Goal: Transaction & Acquisition: Register for event/course

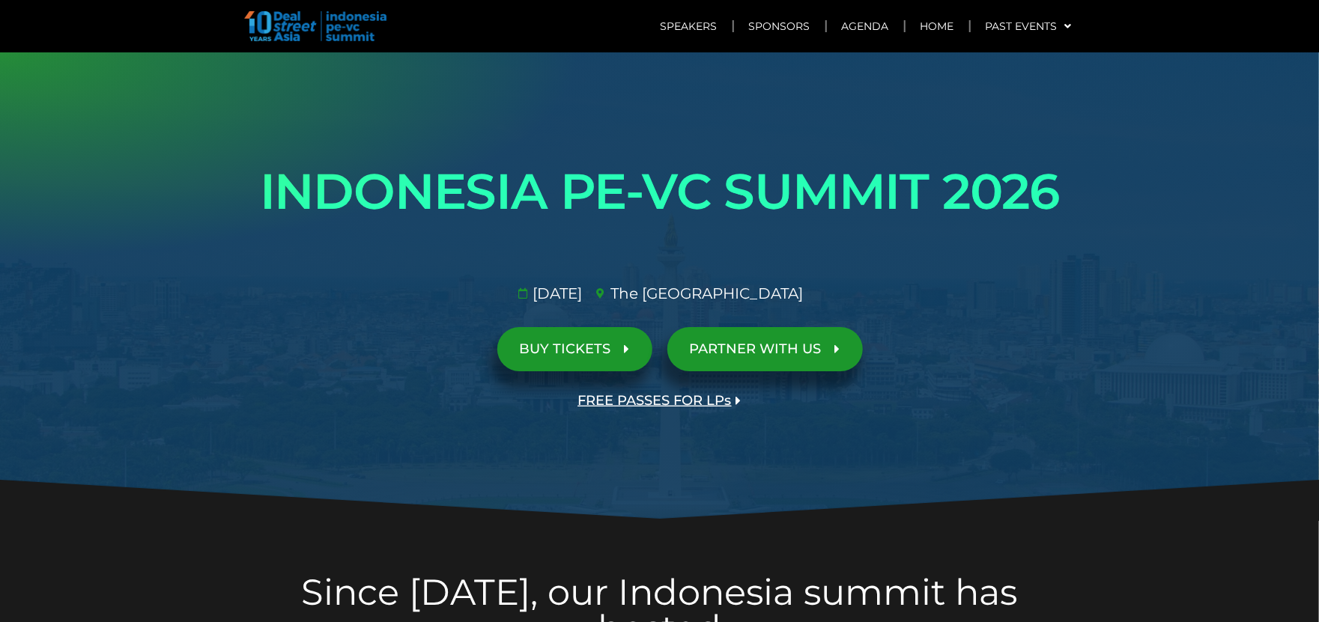
click at [602, 352] on span "BUY TICKETS" at bounding box center [565, 349] width 91 height 14
click at [580, 342] on span "BUY TICKETS" at bounding box center [565, 349] width 91 height 14
click at [623, 404] on span "FREE PASSES FOR LPs" at bounding box center [654, 401] width 153 height 14
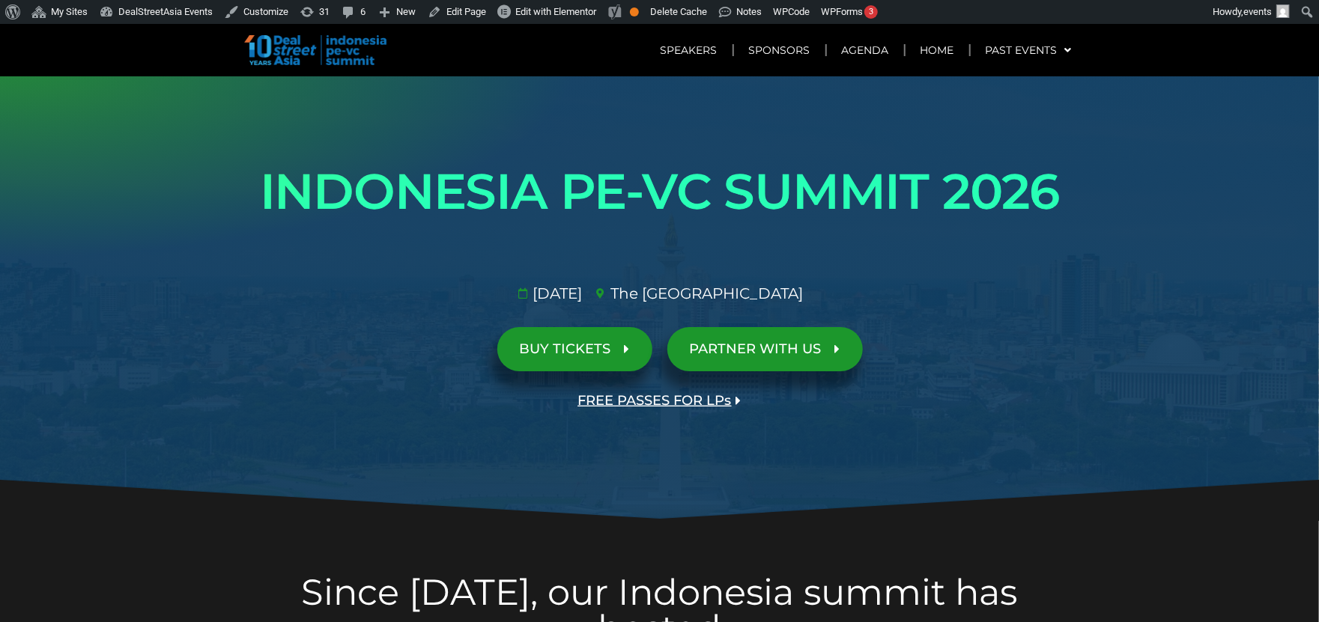
scroll to position [24, 0]
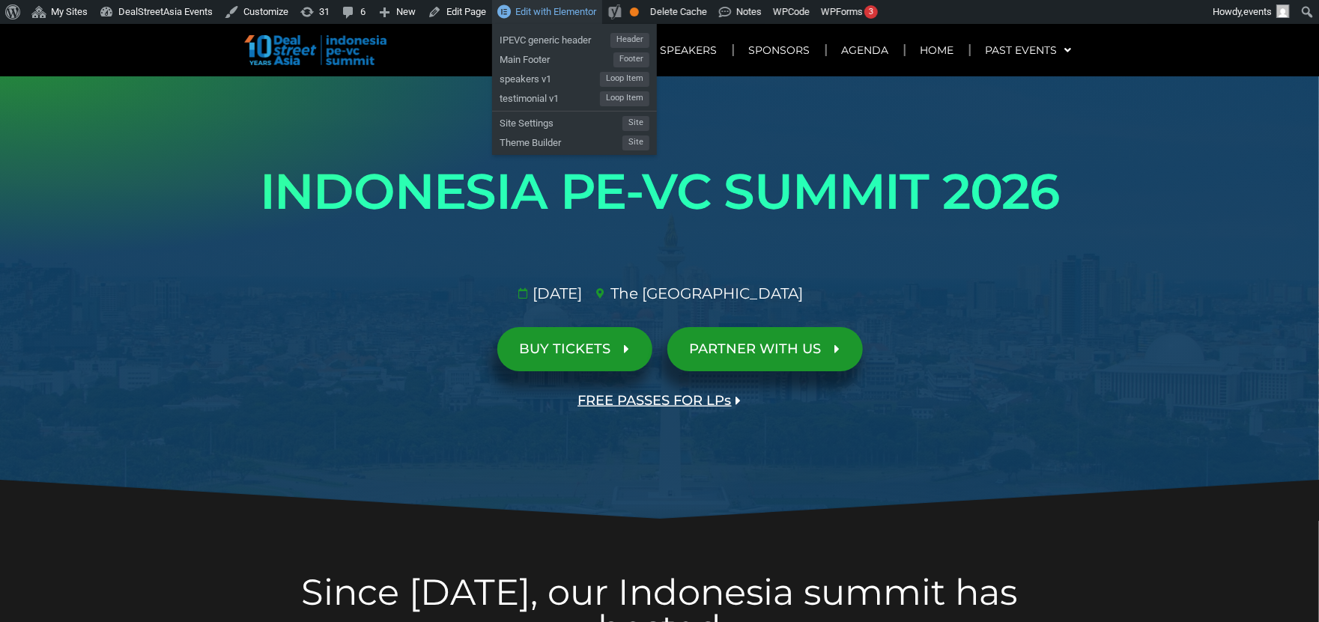
click at [534, 9] on span "Edit with Elementor" at bounding box center [555, 11] width 81 height 11
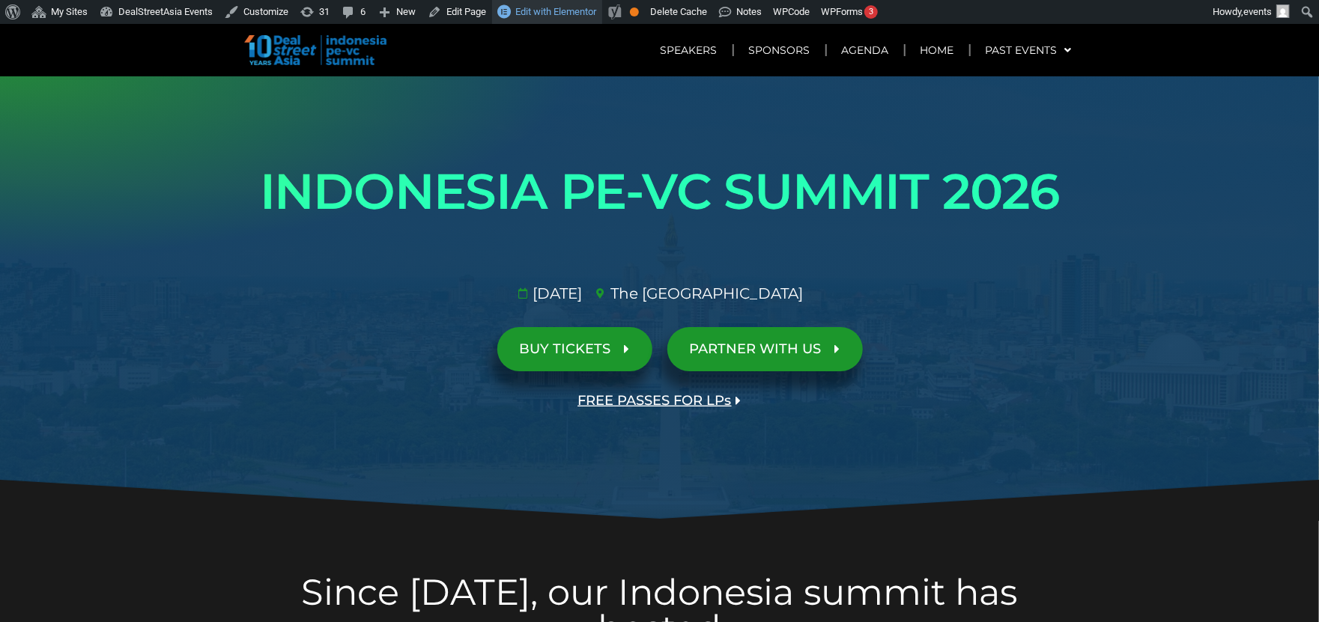
scroll to position [0, 0]
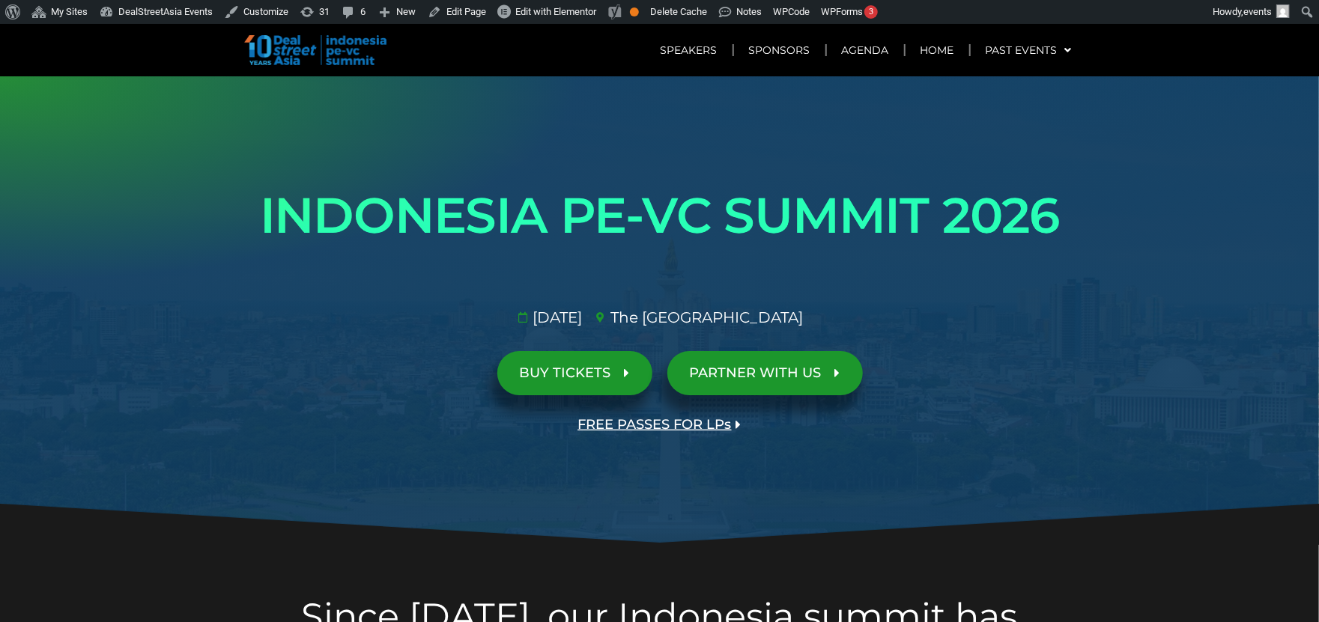
click at [571, 377] on span "BUY TICKETS" at bounding box center [565, 373] width 91 height 14
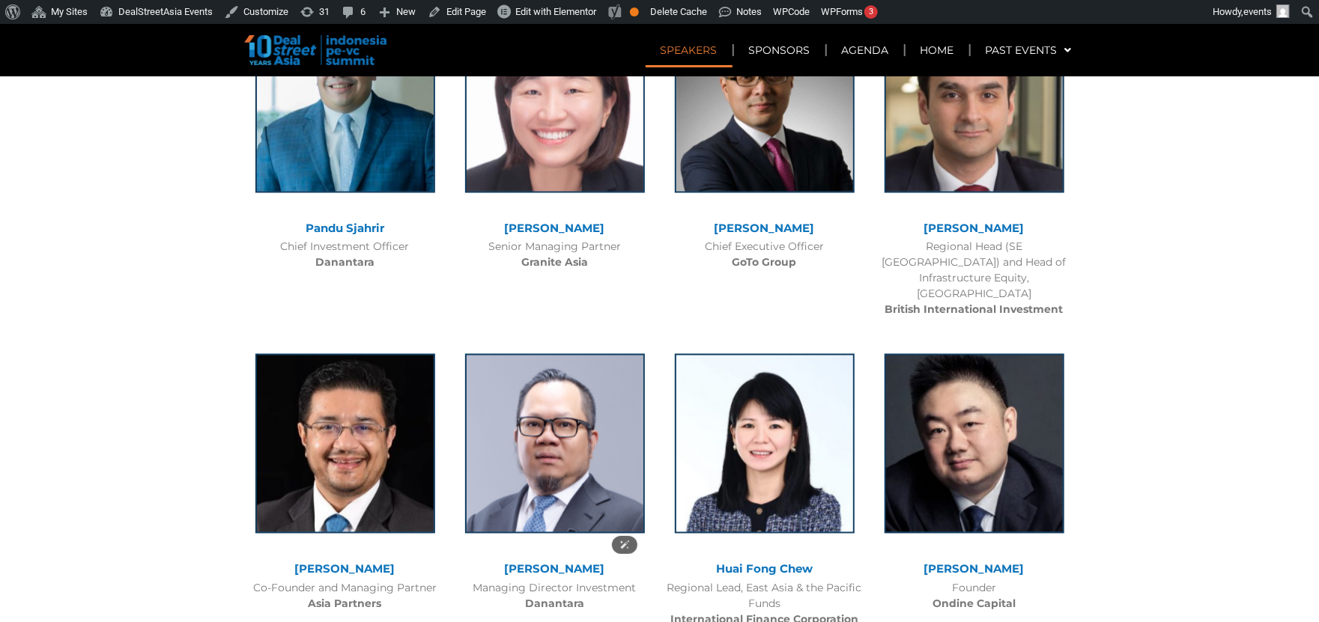
scroll to position [1380, 0]
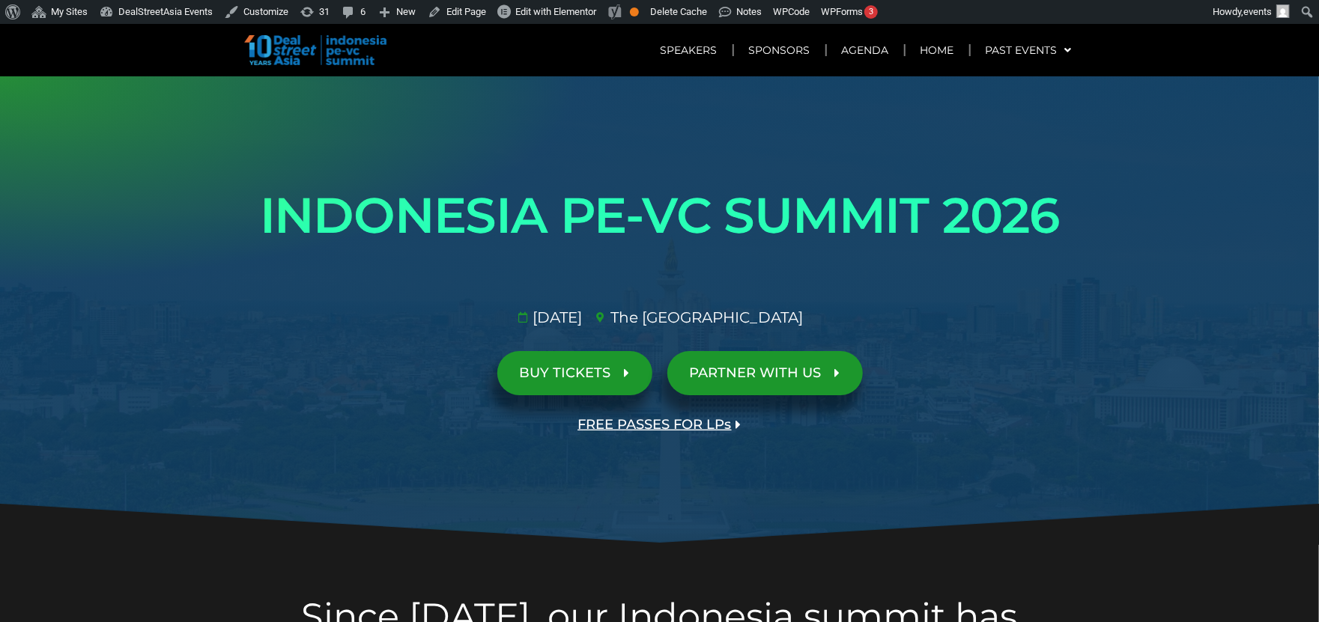
click at [572, 381] on link "BUY TICKETS" at bounding box center [574, 373] width 155 height 44
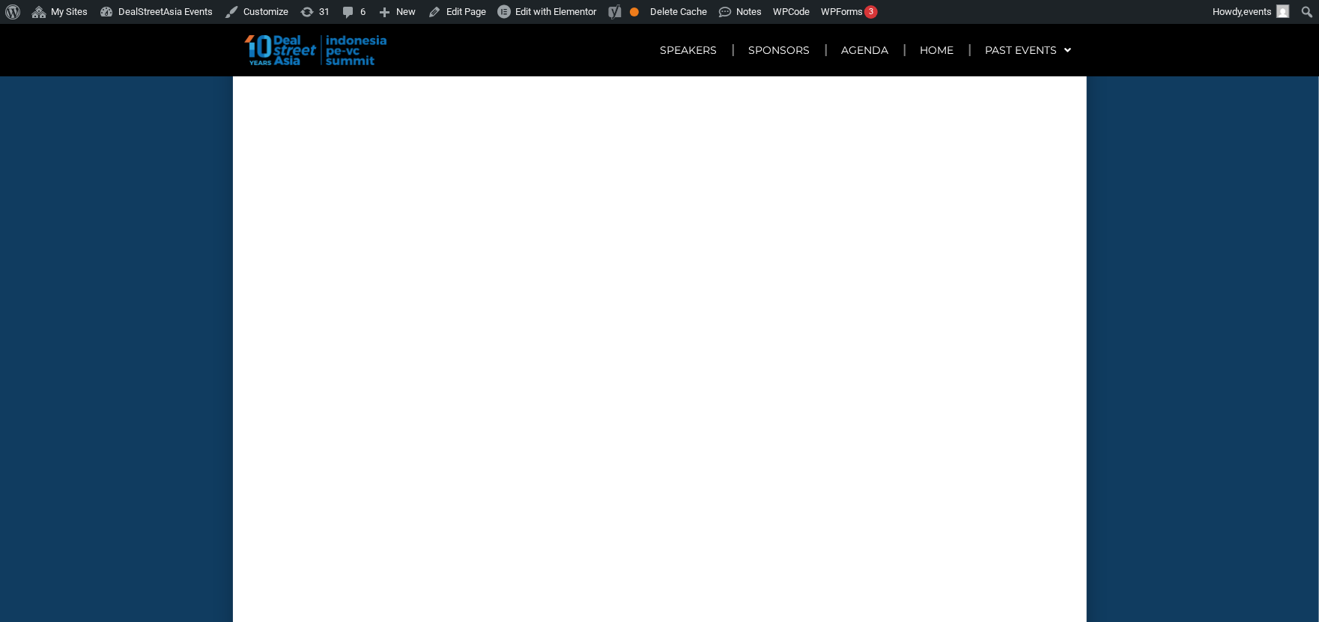
scroll to position [5395, 0]
